Goal: Information Seeking & Learning: Learn about a topic

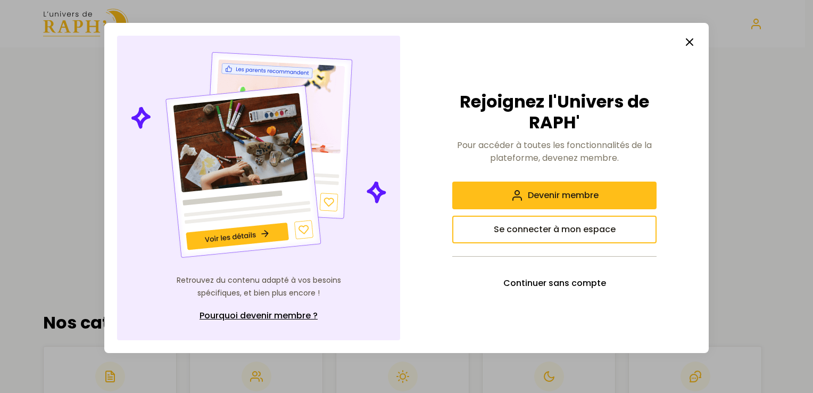
click at [689, 43] on line "button" at bounding box center [689, 42] width 6 height 6
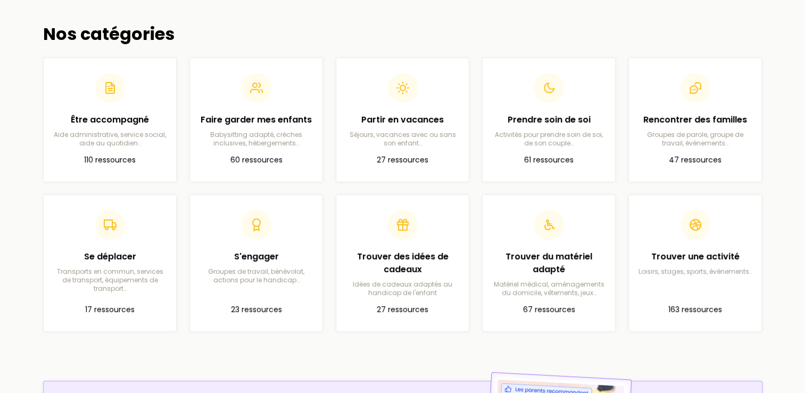
scroll to position [289, 0]
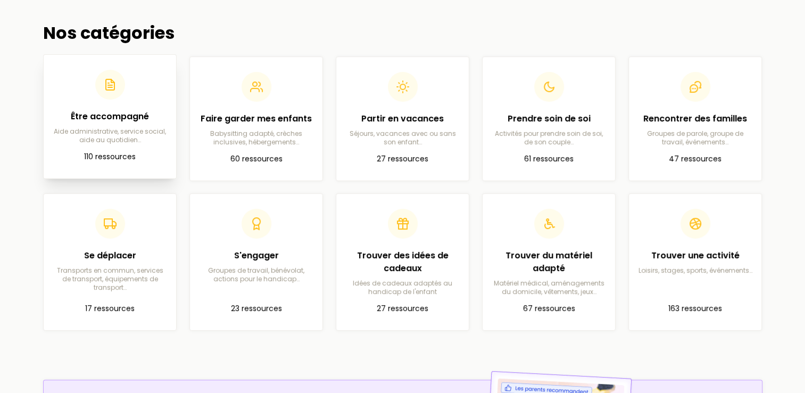
click at [119, 142] on p "Aide administrative, service social, aide au quotidien…" at bounding box center [109, 135] width 115 height 17
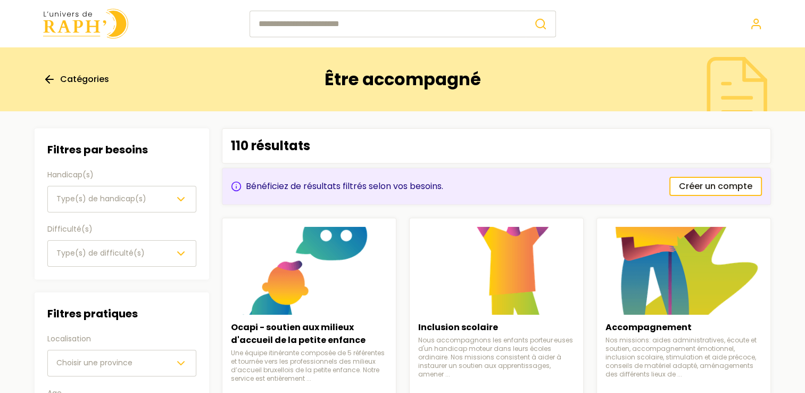
click at [181, 195] on icon "button" at bounding box center [180, 199] width 13 height 13
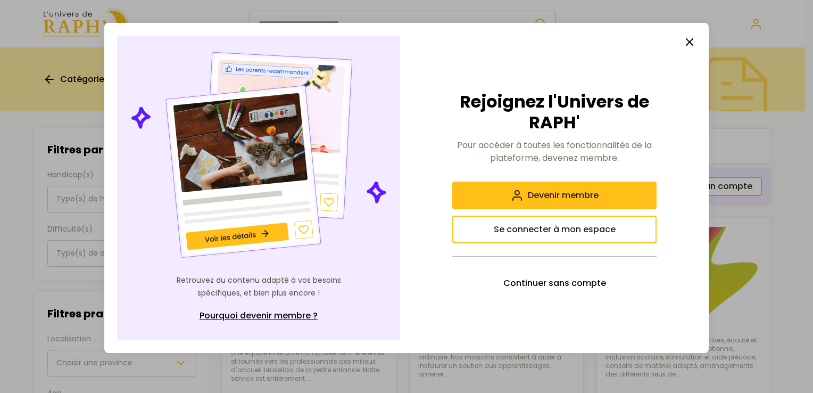
click at [693, 43] on icon "button" at bounding box center [689, 42] width 13 height 13
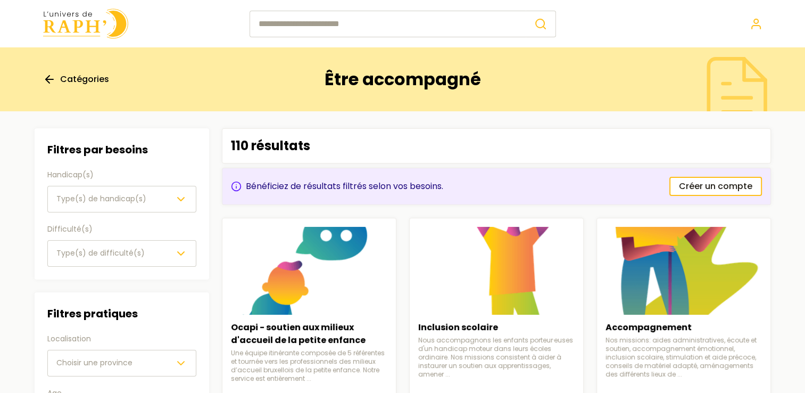
click at [181, 203] on icon "button" at bounding box center [180, 199] width 13 height 13
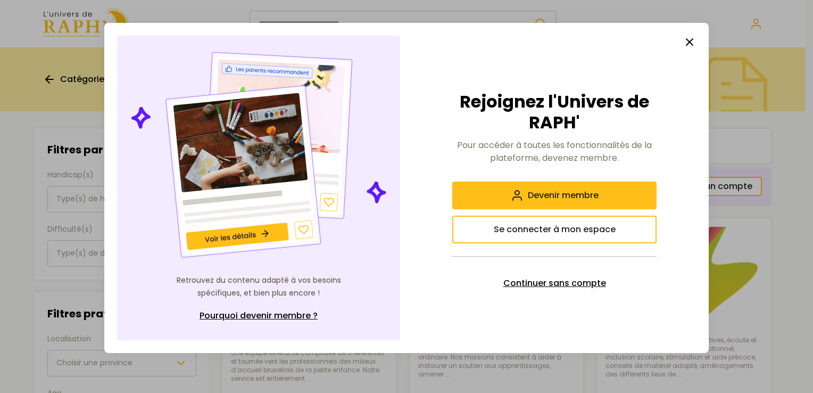
click at [513, 279] on span "Continuer sans compte" at bounding box center [554, 283] width 103 height 13
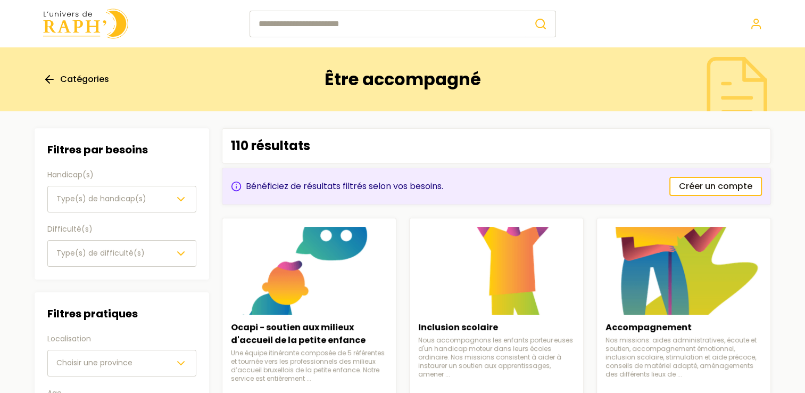
click at [176, 195] on icon "button" at bounding box center [180, 199] width 13 height 13
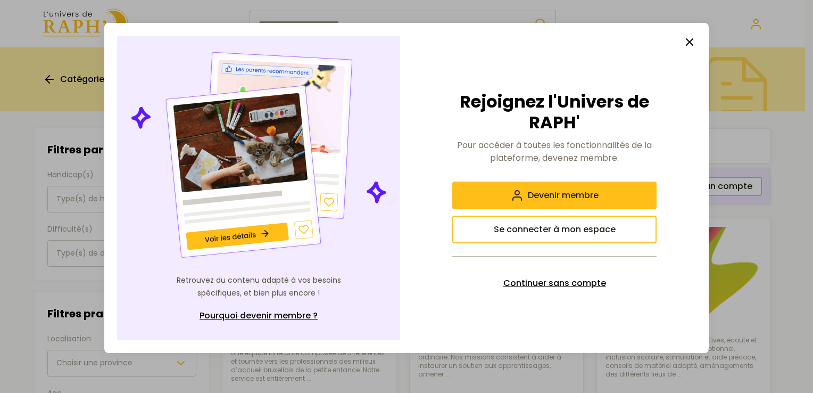
click at [512, 282] on span "Continuer sans compte" at bounding box center [554, 283] width 103 height 13
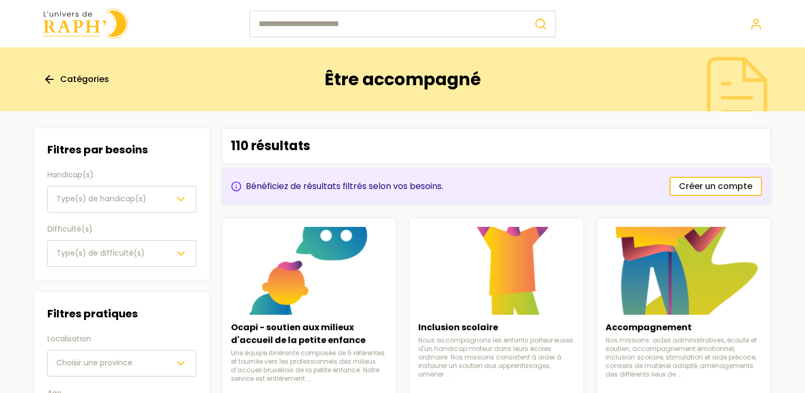
click at [182, 202] on icon "button" at bounding box center [180, 199] width 13 height 13
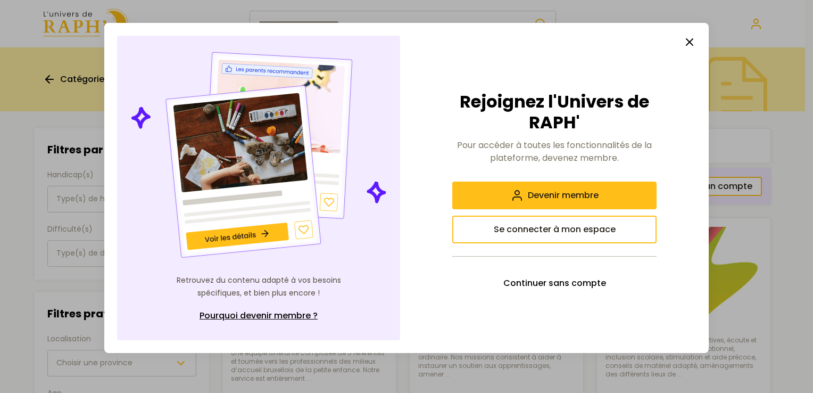
click at [688, 46] on icon "button" at bounding box center [689, 42] width 13 height 13
